Goal: Navigation & Orientation: Find specific page/section

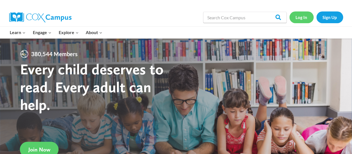
click at [303, 16] on link "Log In" at bounding box center [302, 16] width 24 height 11
click at [306, 19] on link "Log In" at bounding box center [302, 16] width 24 height 11
